Goal: Find specific page/section: Find specific page/section

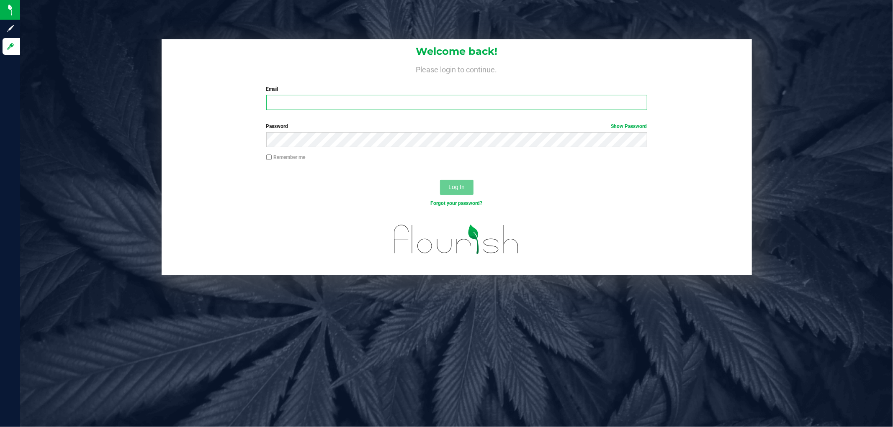
click at [320, 102] on input "Email" at bounding box center [456, 102] width 381 height 15
type input "[EMAIL_ADDRESS][DOMAIN_NAME]"
click at [440, 180] on button "Log In" at bounding box center [456, 187] width 33 height 15
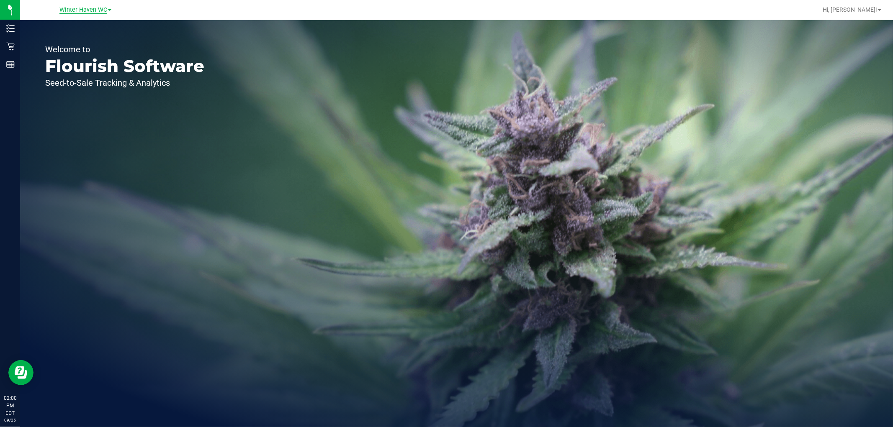
click at [90, 10] on span "Winter Haven WC" at bounding box center [83, 10] width 48 height 8
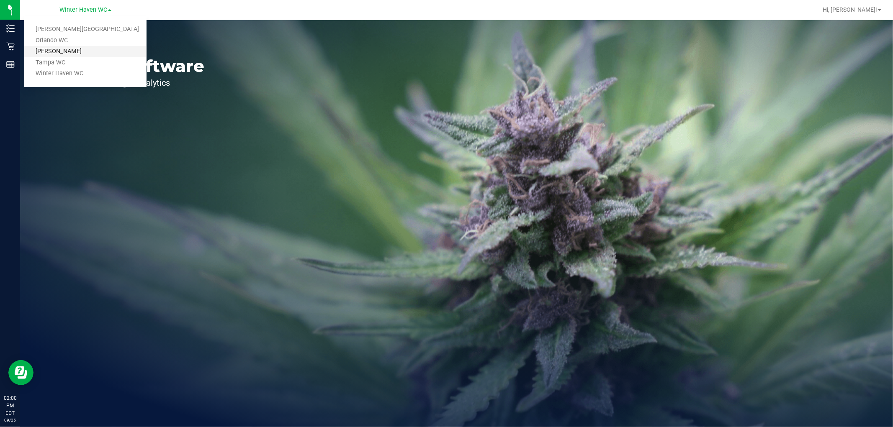
click at [76, 52] on link "[PERSON_NAME]" at bounding box center [85, 51] width 122 height 11
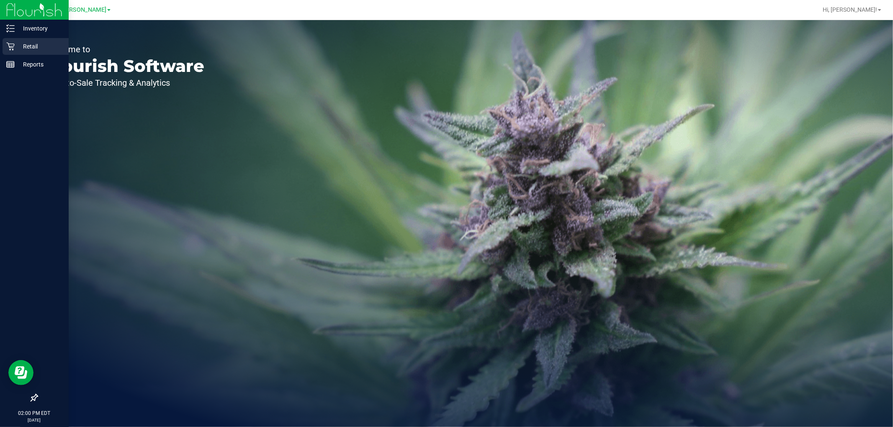
click at [25, 44] on p "Retail" at bounding box center [40, 46] width 50 height 10
